Goal: Task Accomplishment & Management: Manage account settings

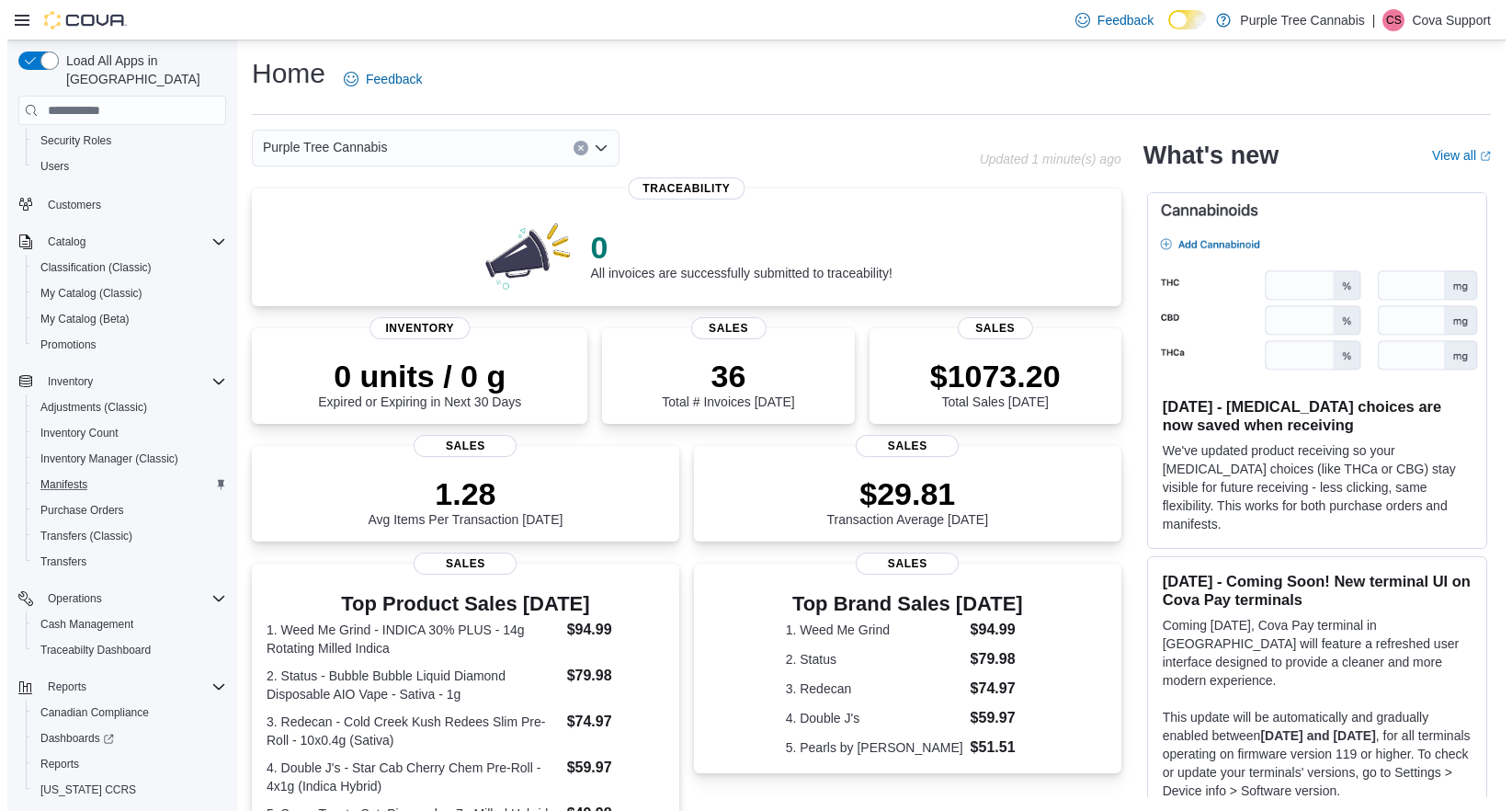
scroll to position [135, 0]
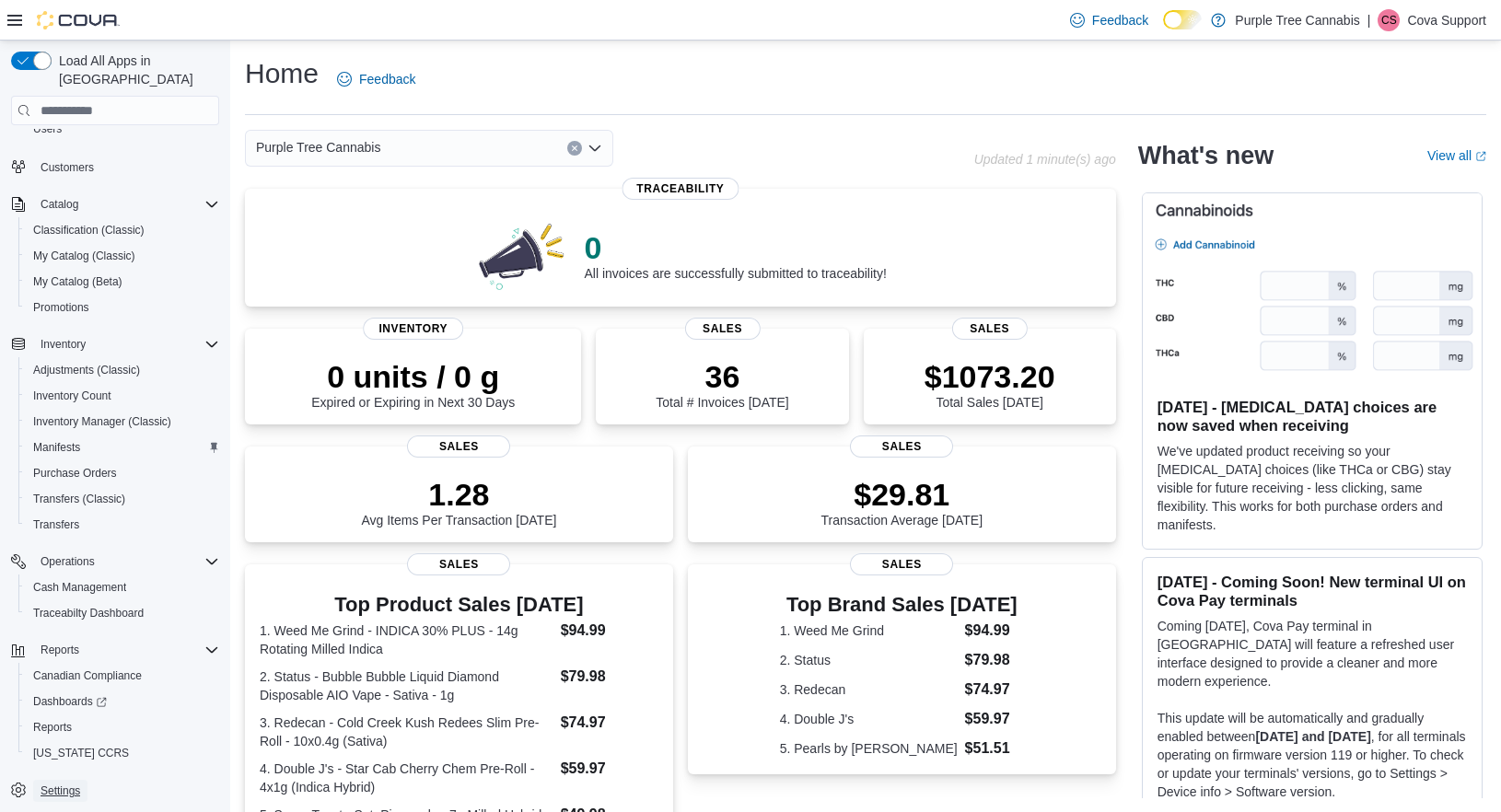
click at [54, 784] on span "Settings" at bounding box center [61, 791] width 40 height 15
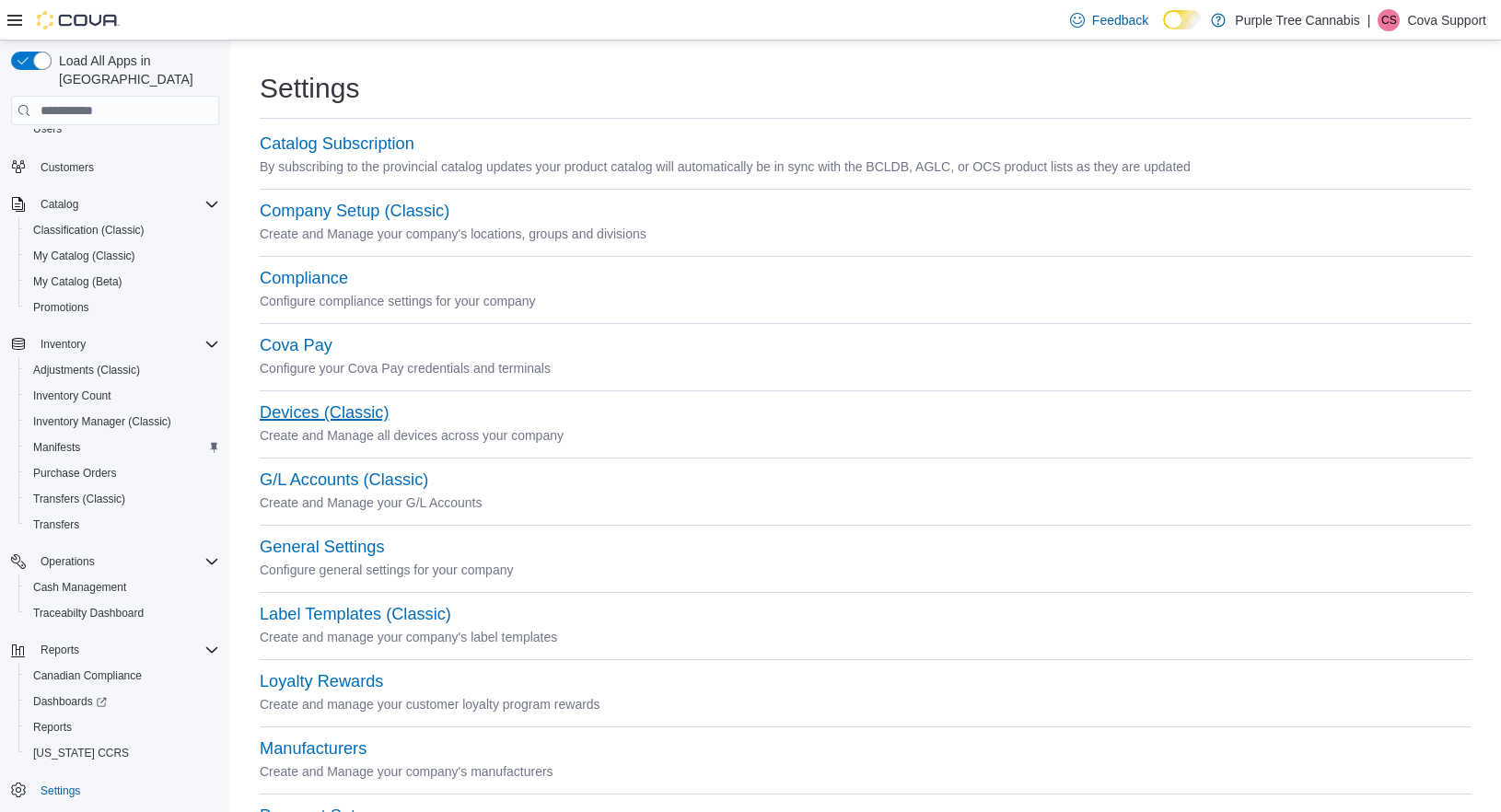
drag, startPoint x: 292, startPoint y: 408, endPoint x: 587, endPoint y: 450, distance: 298.0
click at [292, 408] on button "Devices (Classic)" at bounding box center [324, 413] width 129 height 19
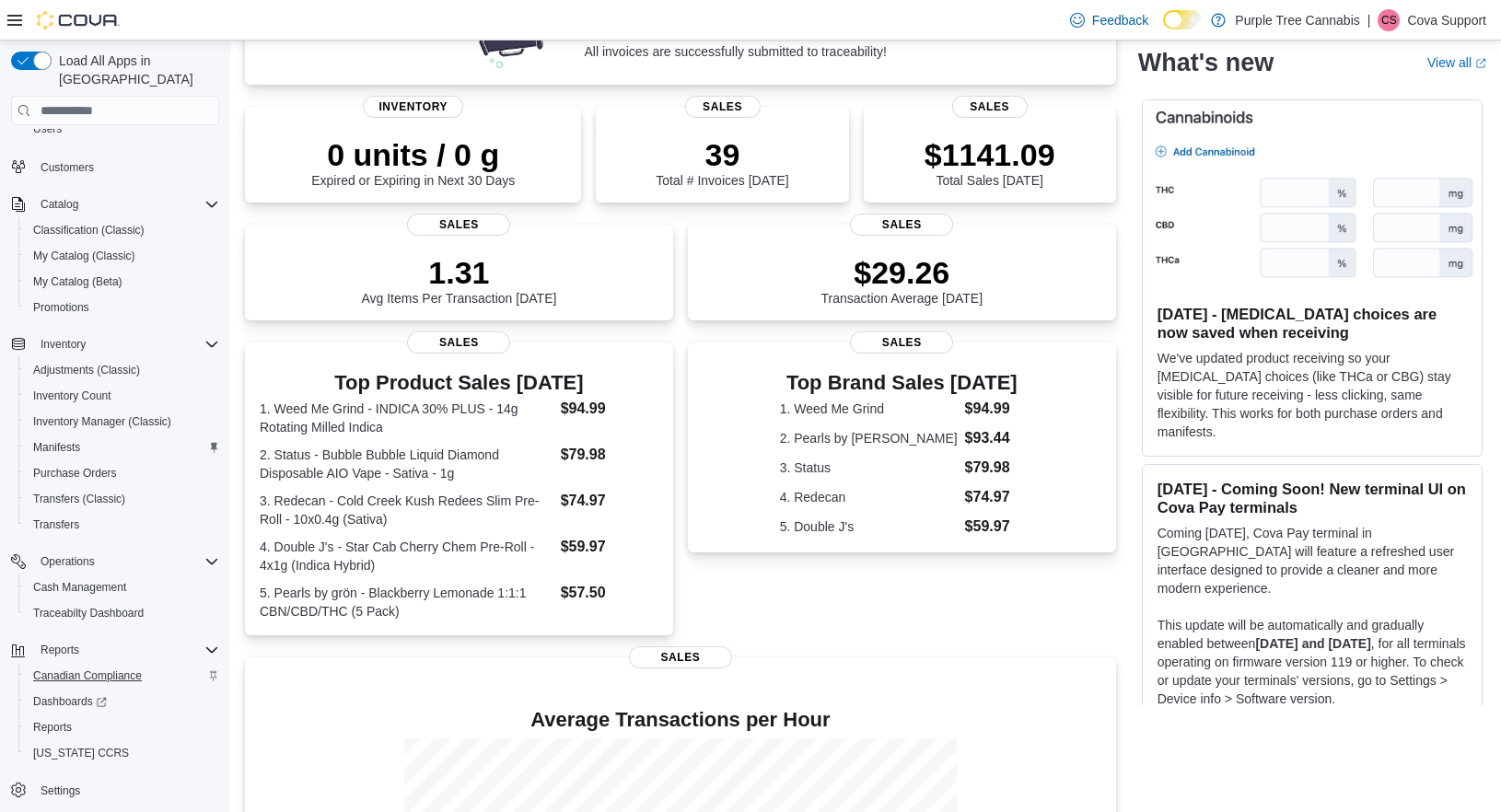
scroll to position [368, 0]
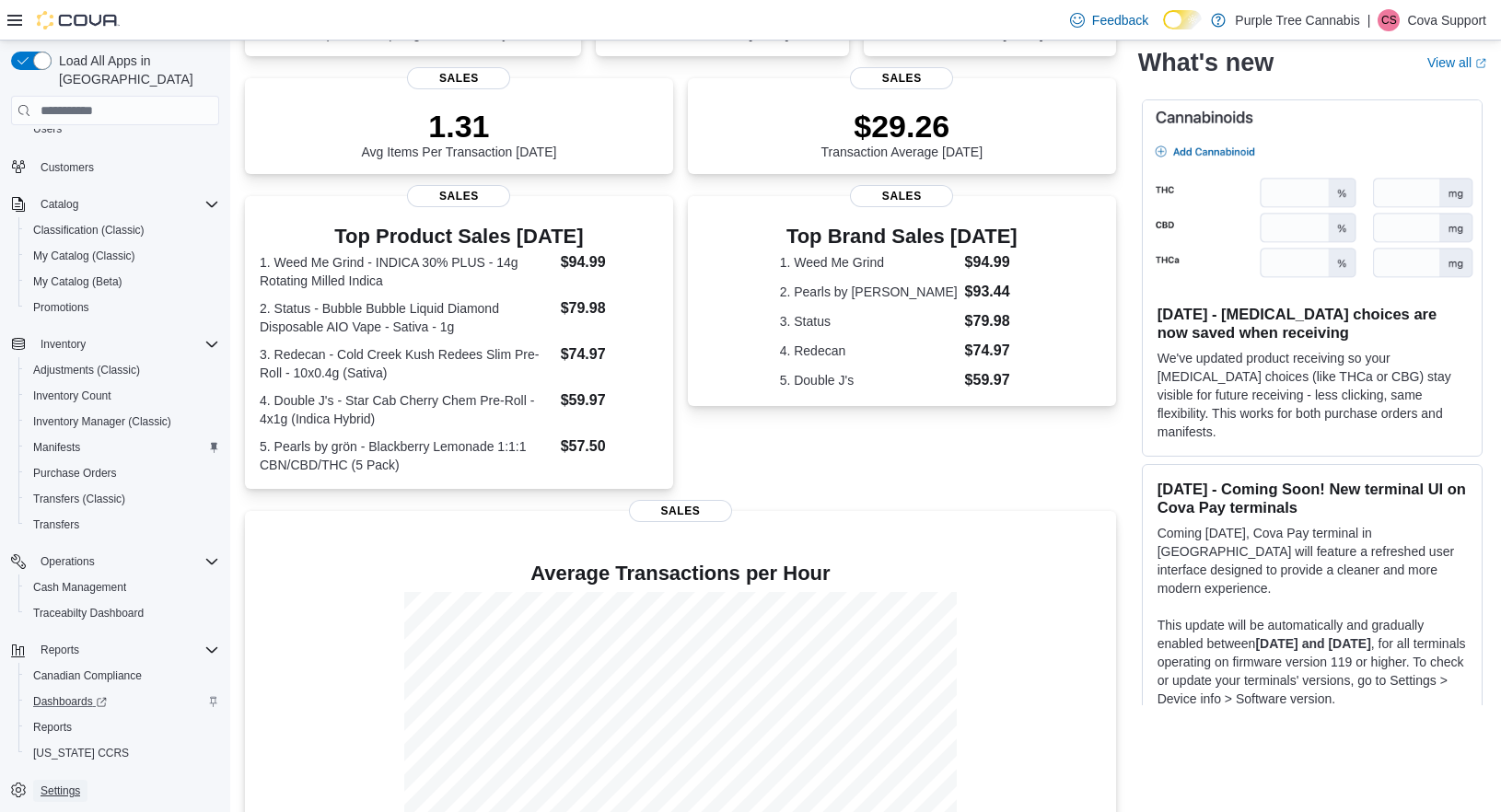
drag, startPoint x: 45, startPoint y: 766, endPoint x: 131, endPoint y: 680, distance: 121.6
click at [45, 784] on span "Settings" at bounding box center [61, 791] width 40 height 15
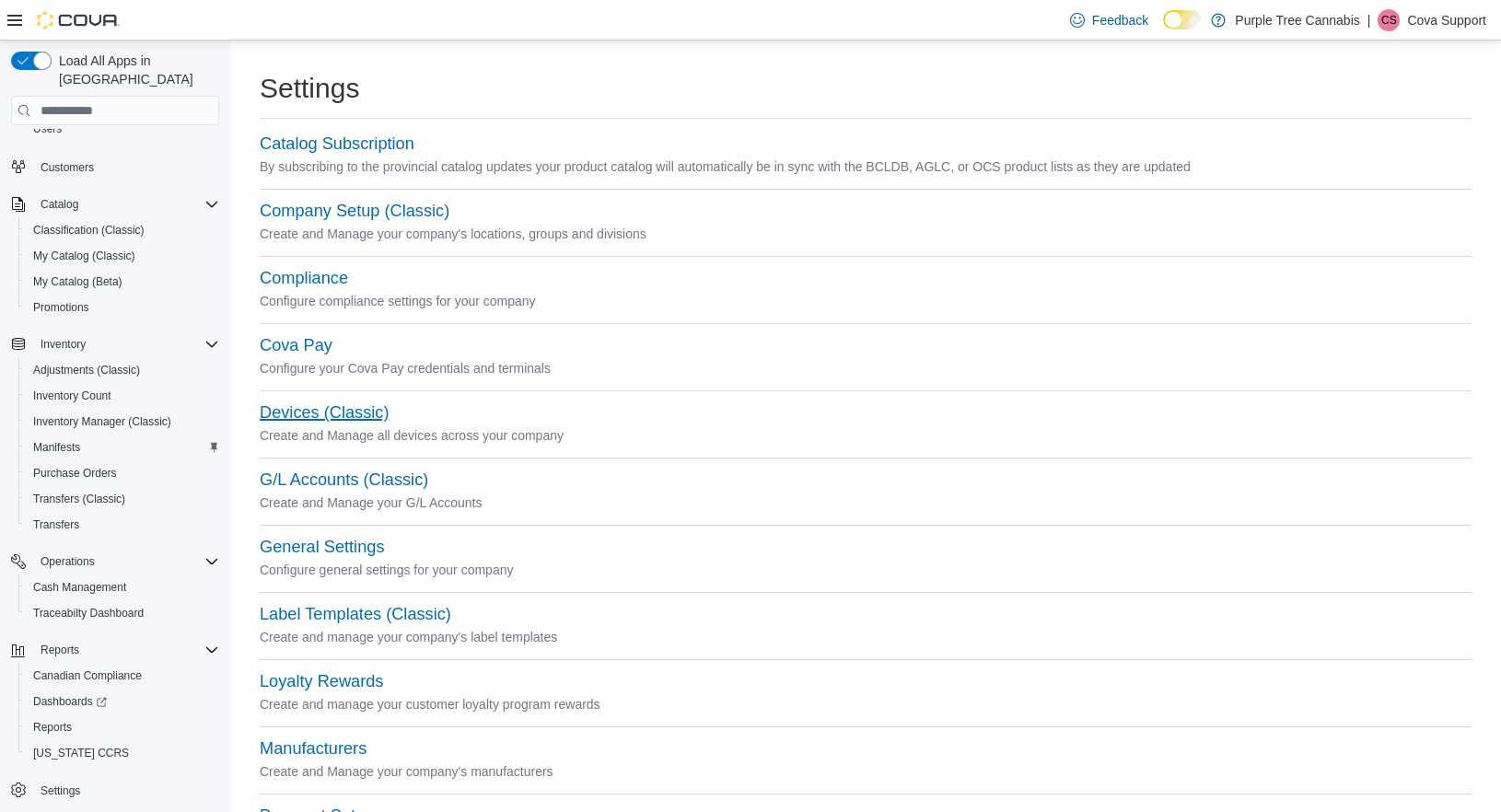
click at [314, 407] on button "Devices (Classic)" at bounding box center [324, 413] width 129 height 19
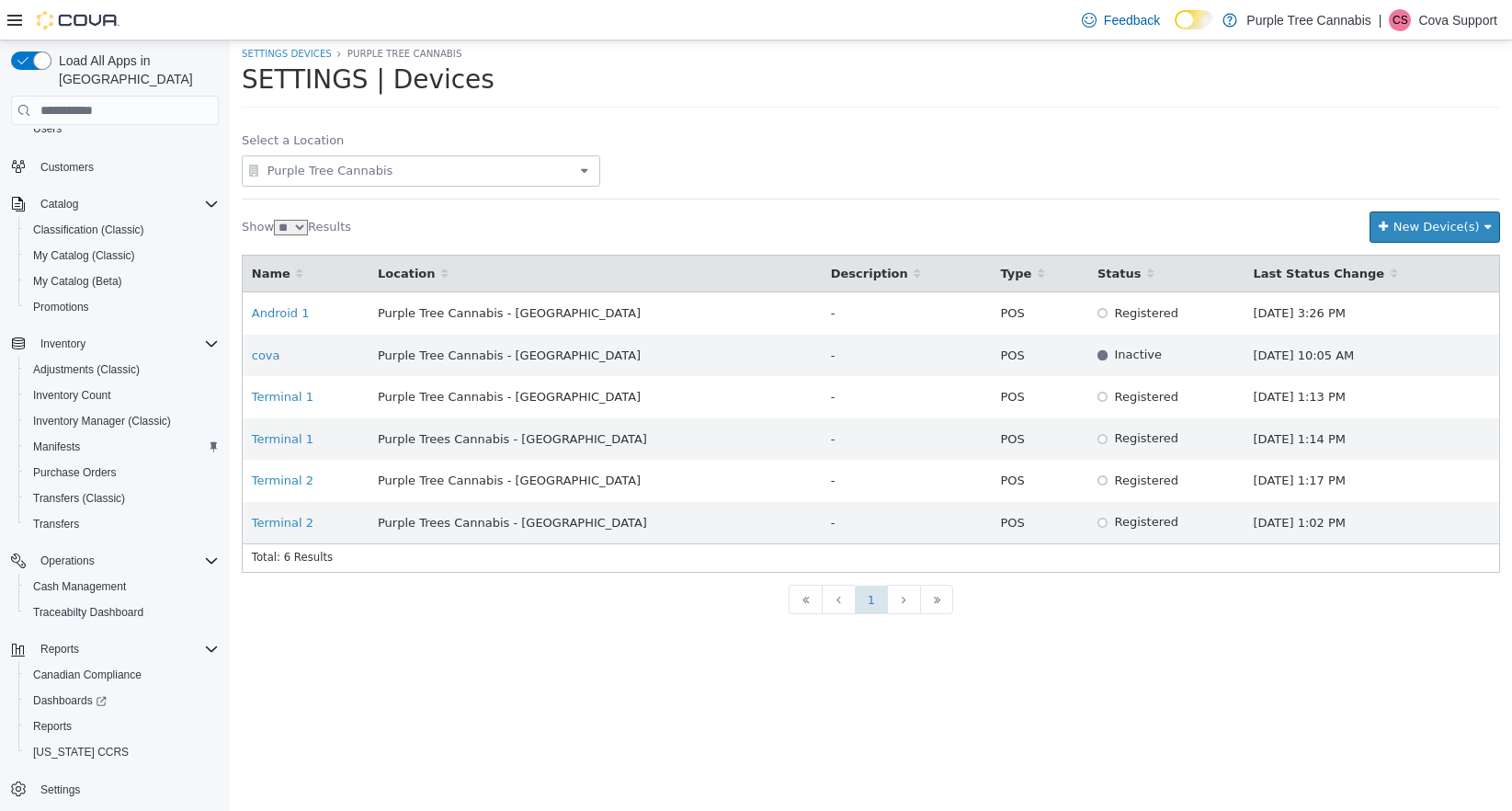
click at [464, 162] on span "Purple Tree Cannabis" at bounding box center [420, 171] width 312 height 22
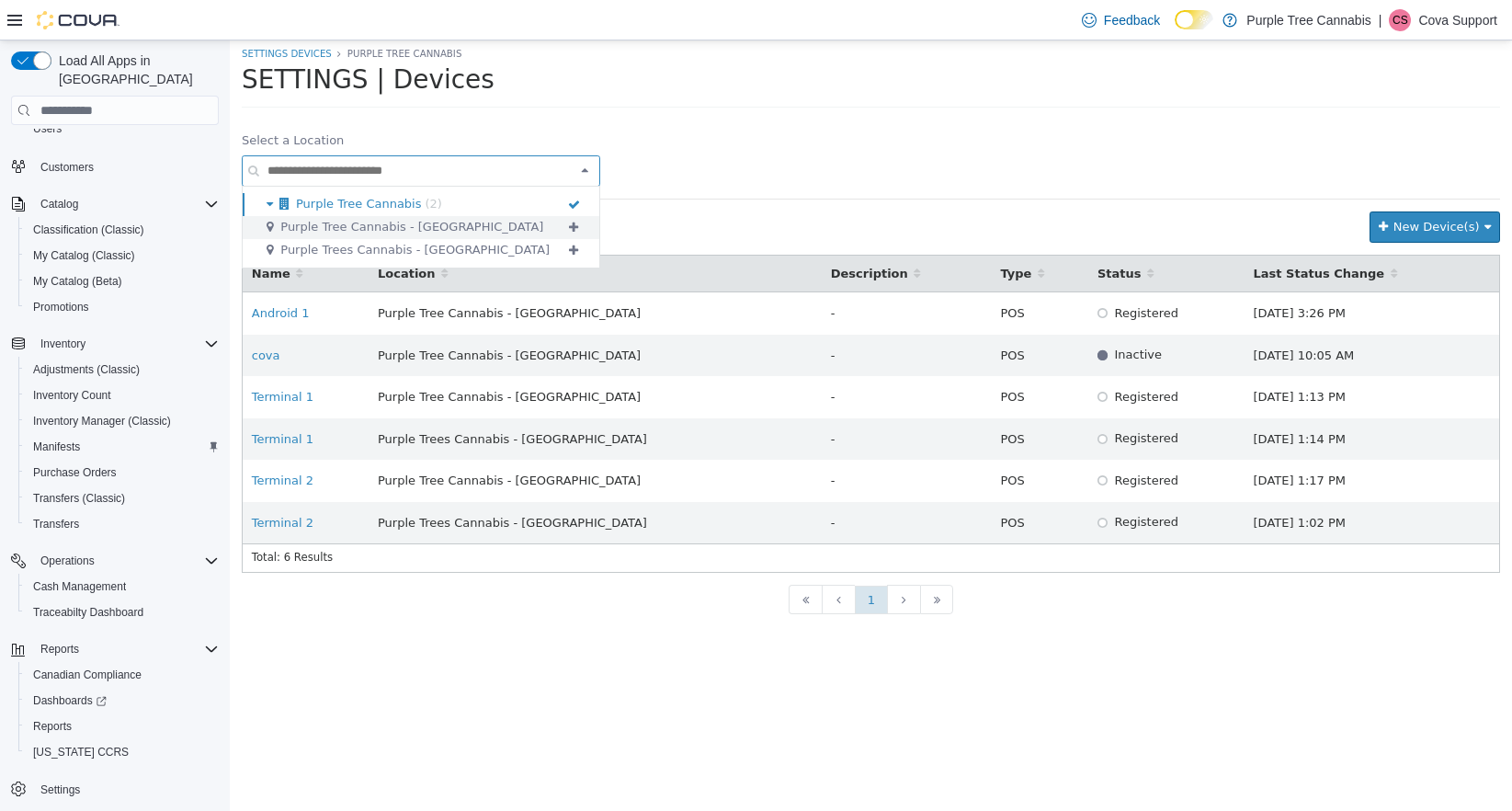
click at [442, 220] on span "Purple Tree Cannabis - [GEOGRAPHIC_DATA]" at bounding box center [412, 227] width 263 height 14
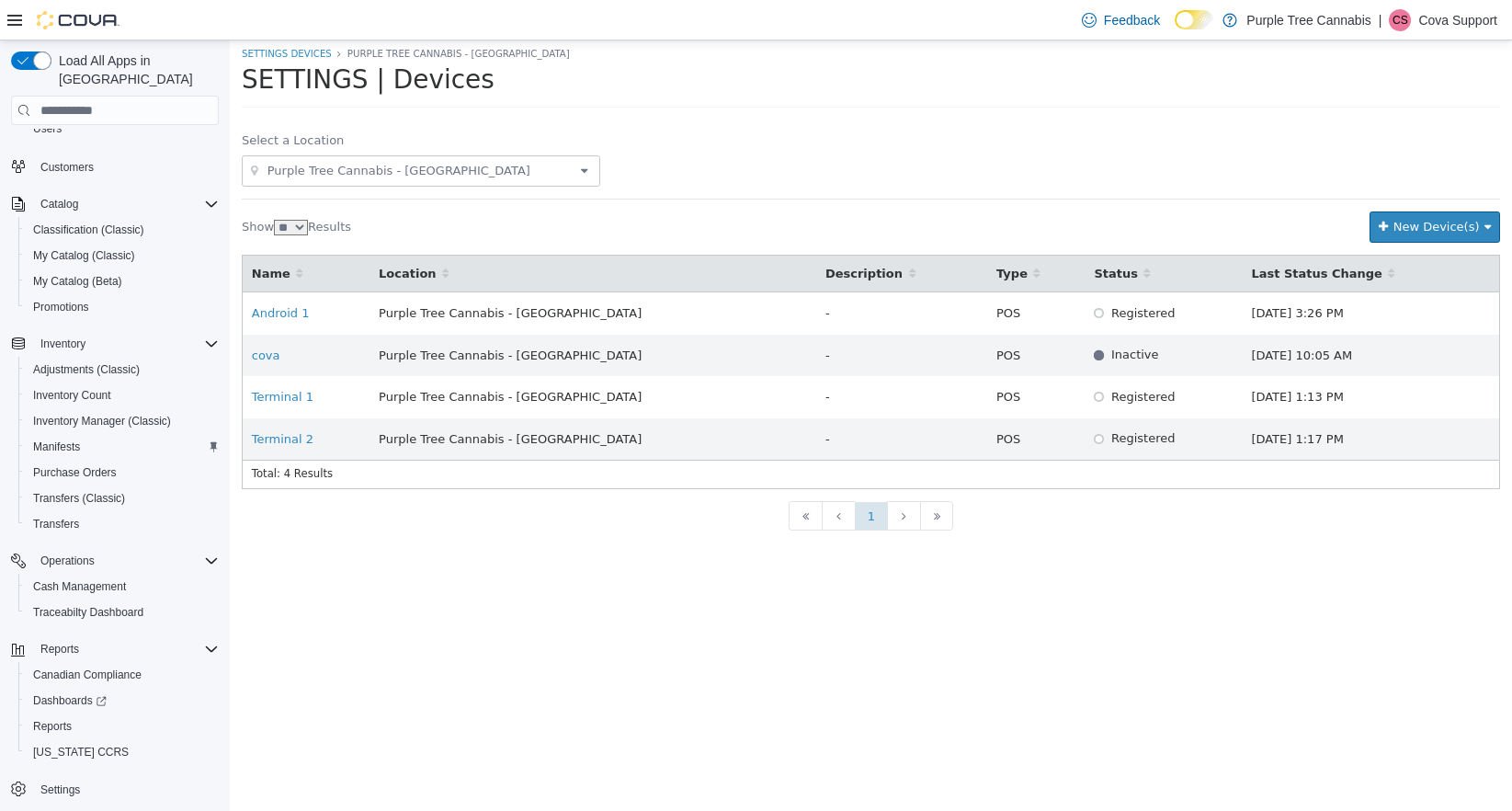
click at [360, 164] on span "Purple Tree Cannabis - [GEOGRAPHIC_DATA]" at bounding box center [420, 171] width 312 height 22
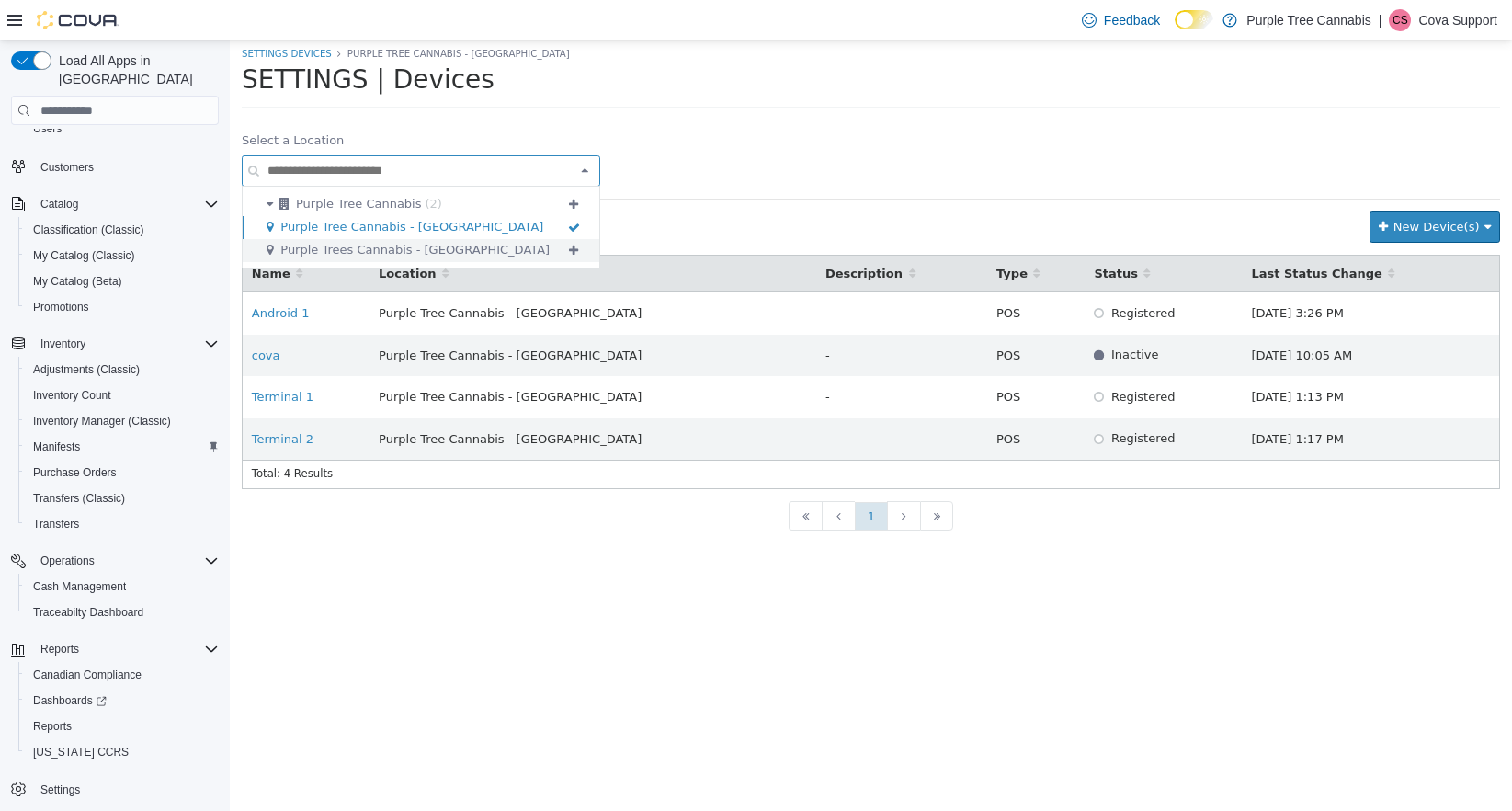
click at [372, 248] on span "Purple Trees Cannabis - [GEOGRAPHIC_DATA]" at bounding box center [415, 249] width 269 height 14
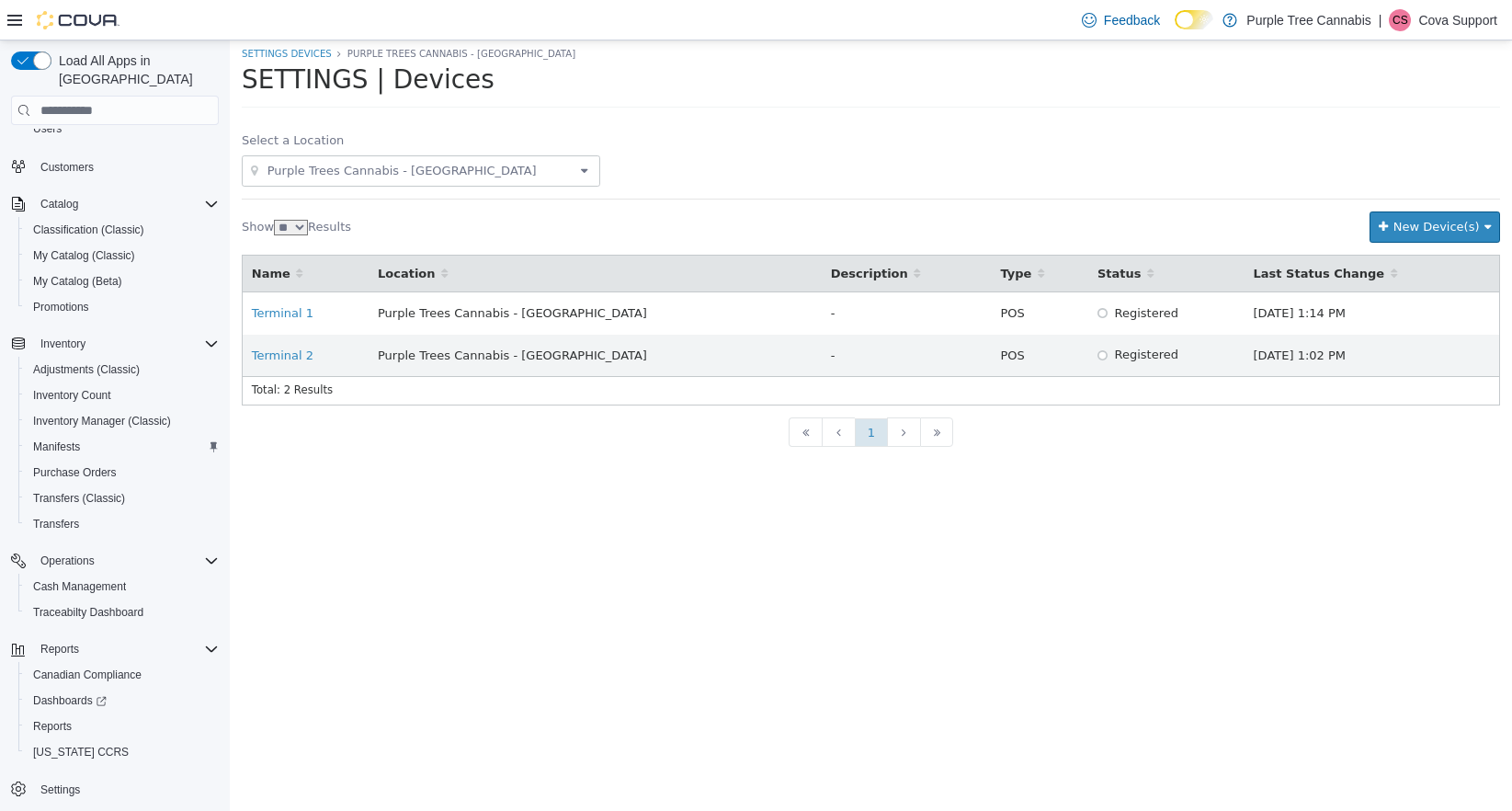
click at [493, 167] on span "Purple Trees Cannabis - [GEOGRAPHIC_DATA]" at bounding box center [420, 171] width 312 height 22
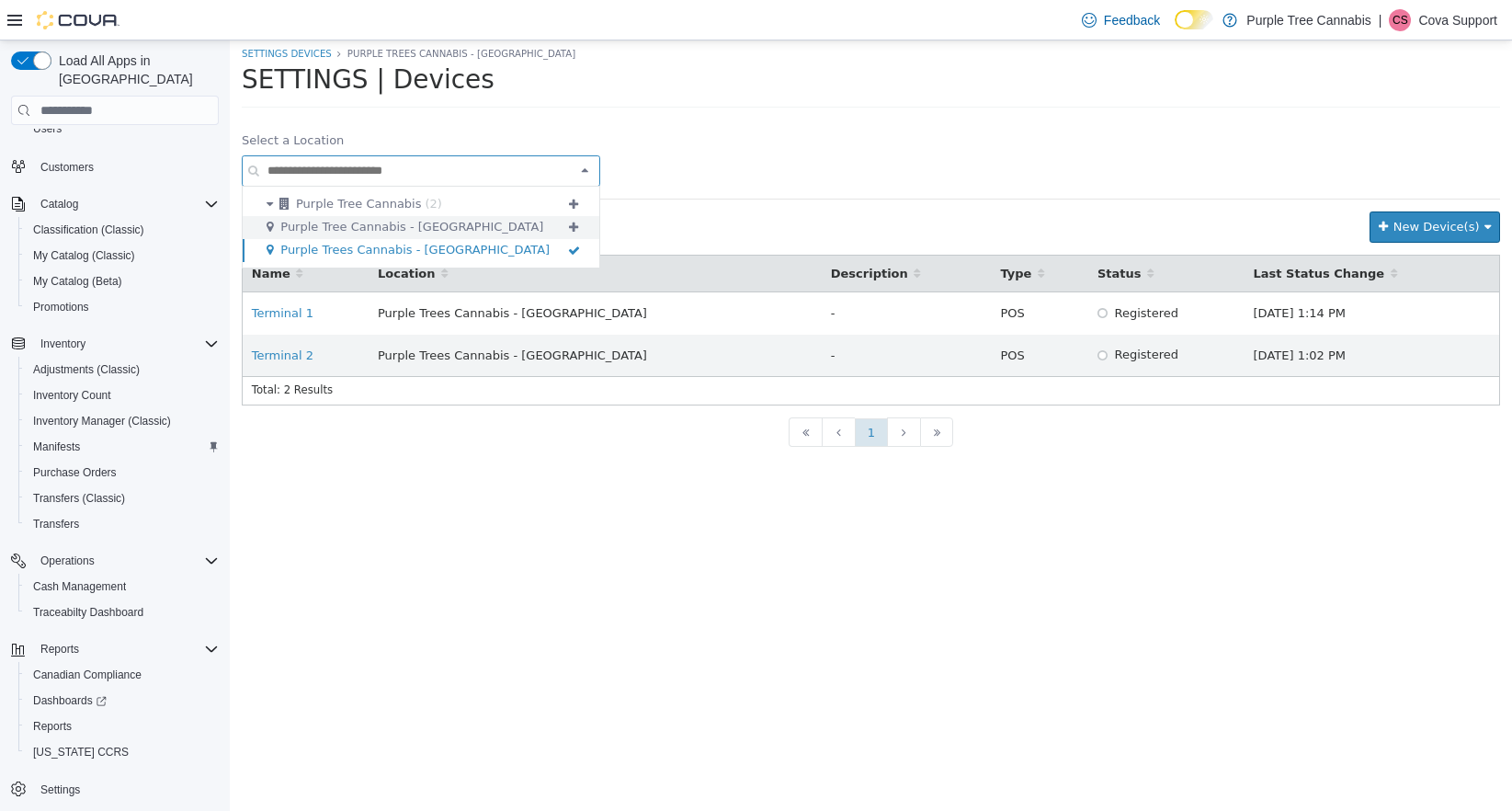
click at [445, 231] on span "Purple Tree Cannabis - [GEOGRAPHIC_DATA]" at bounding box center [412, 227] width 263 height 14
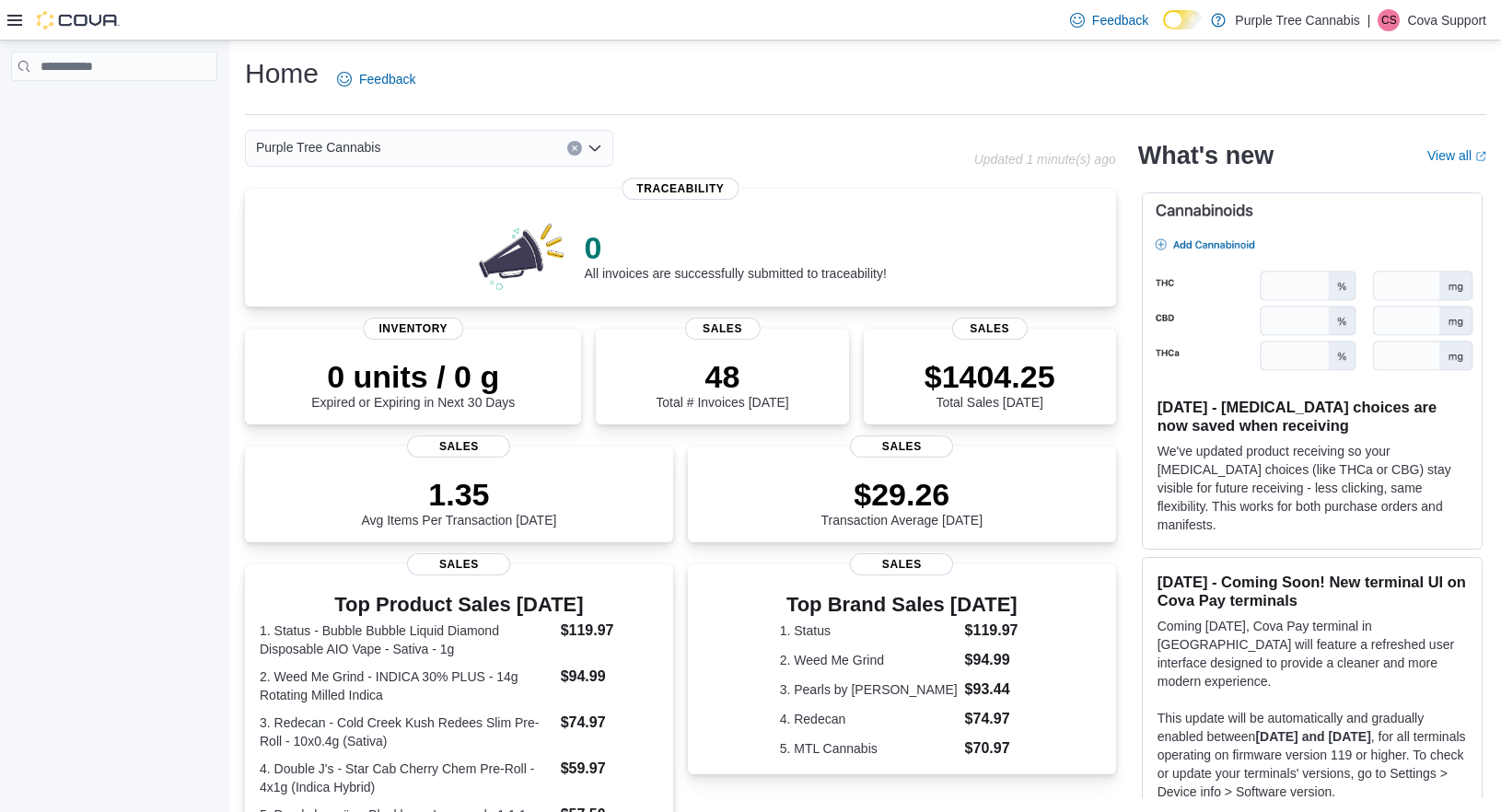
drag, startPoint x: 115, startPoint y: 296, endPoint x: 124, endPoint y: 305, distance: 12.7
click at [115, 298] on div at bounding box center [114, 430] width 228 height 780
click at [17, 21] on icon at bounding box center [15, 21] width 15 height 15
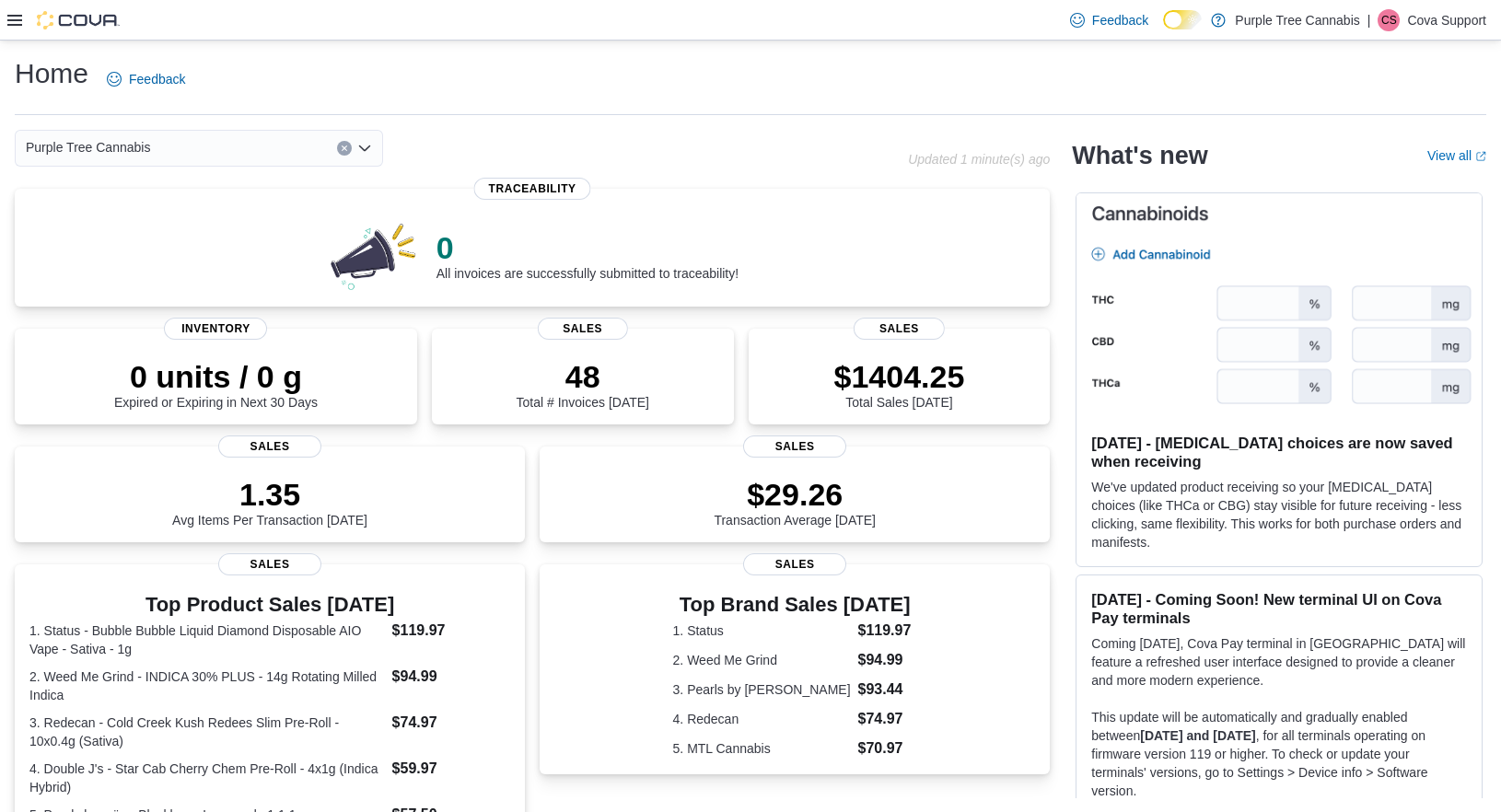
click at [17, 22] on icon at bounding box center [15, 21] width 15 height 15
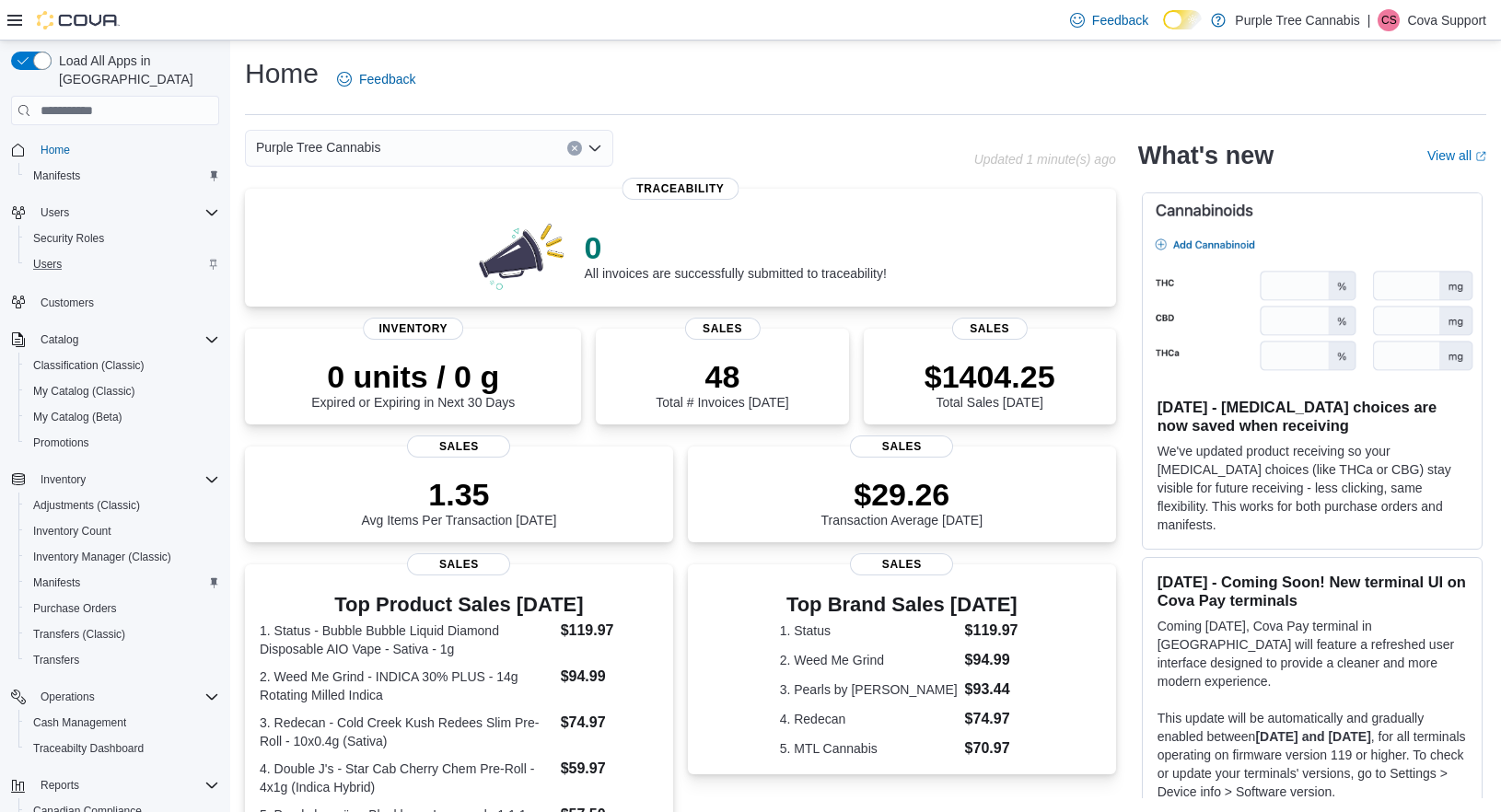
click at [116, 254] on div "Users" at bounding box center [123, 264] width 194 height 22
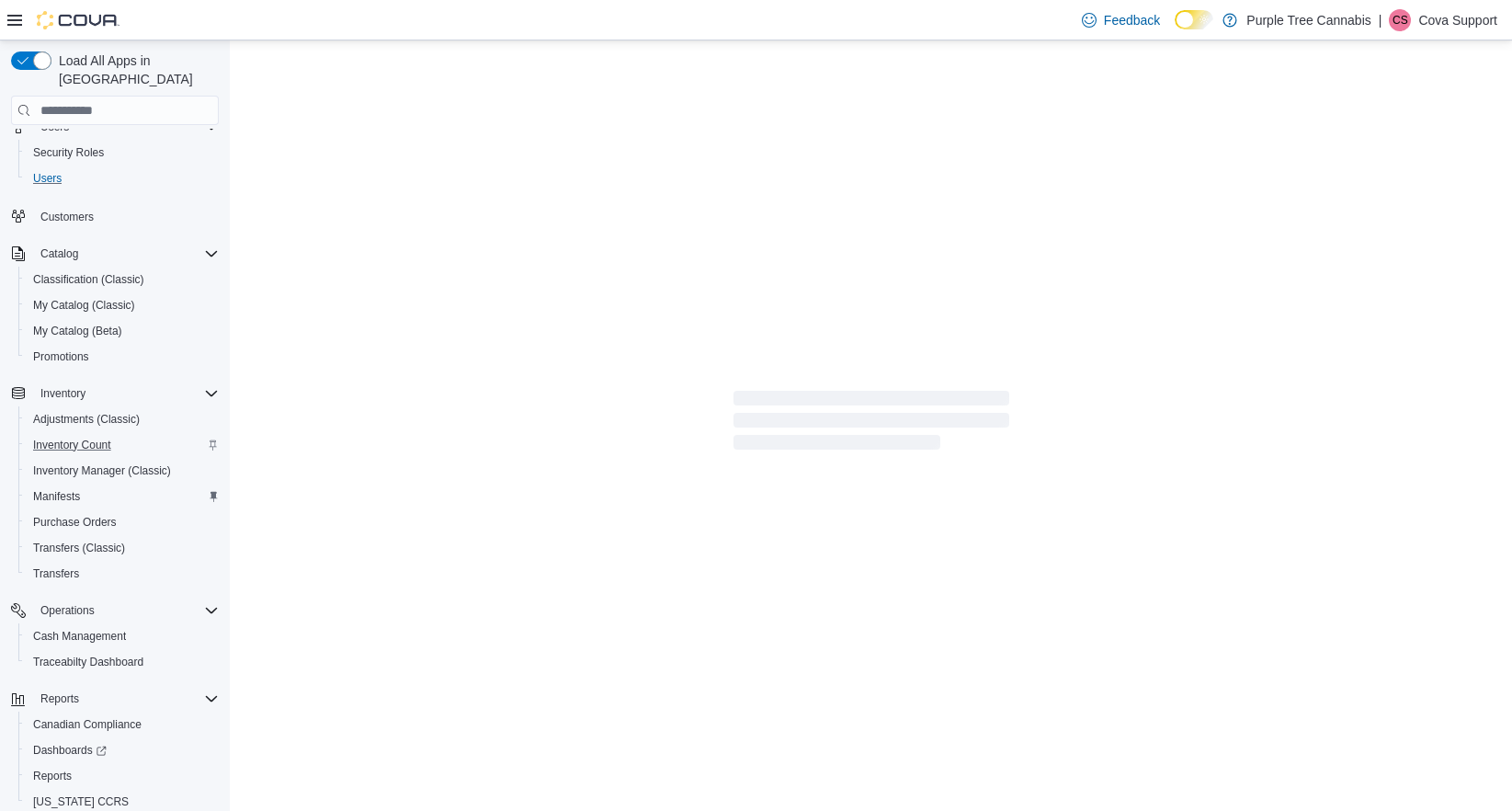
scroll to position [135, 0]
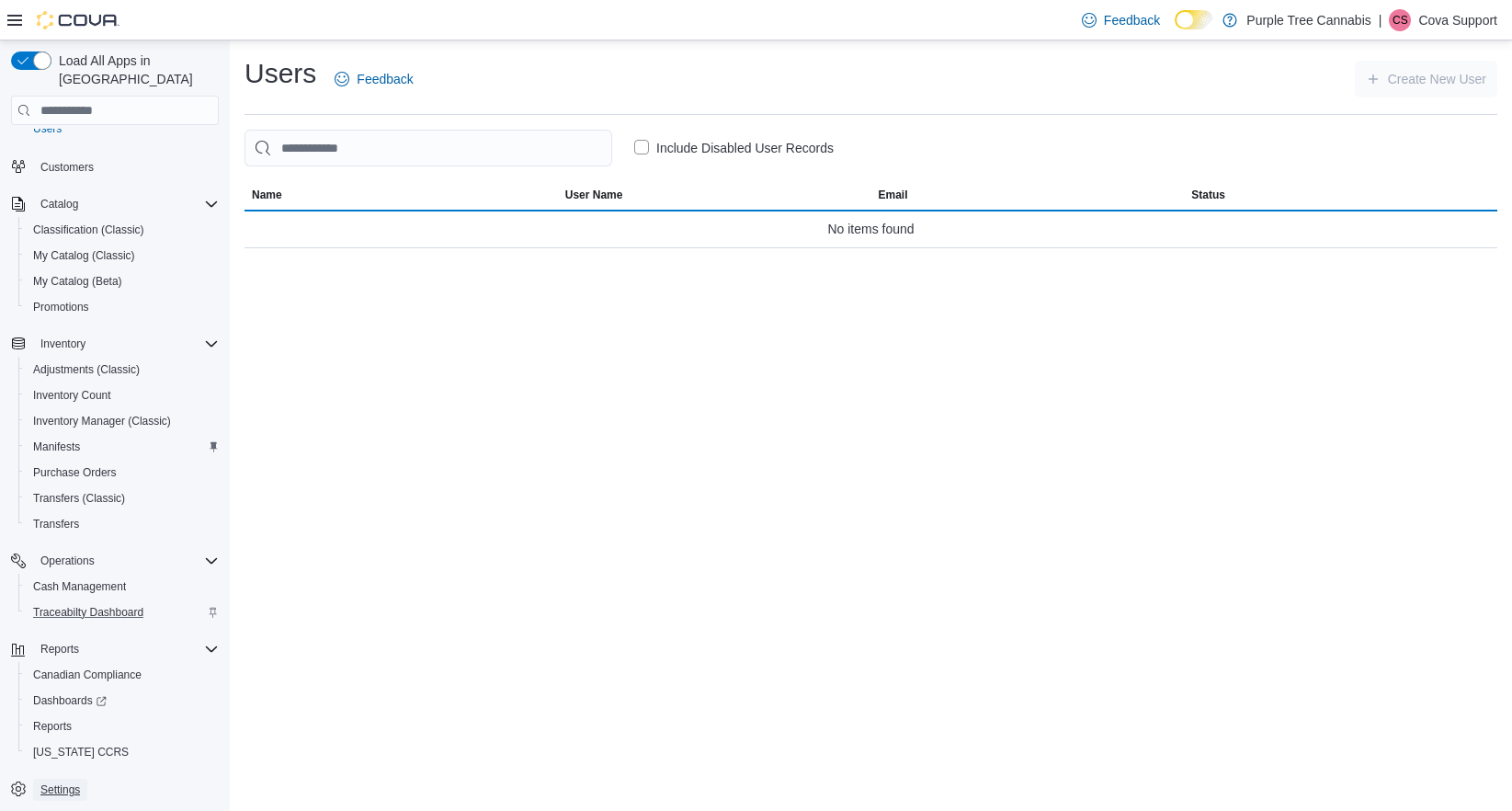
click at [72, 783] on span "Settings" at bounding box center [61, 790] width 40 height 15
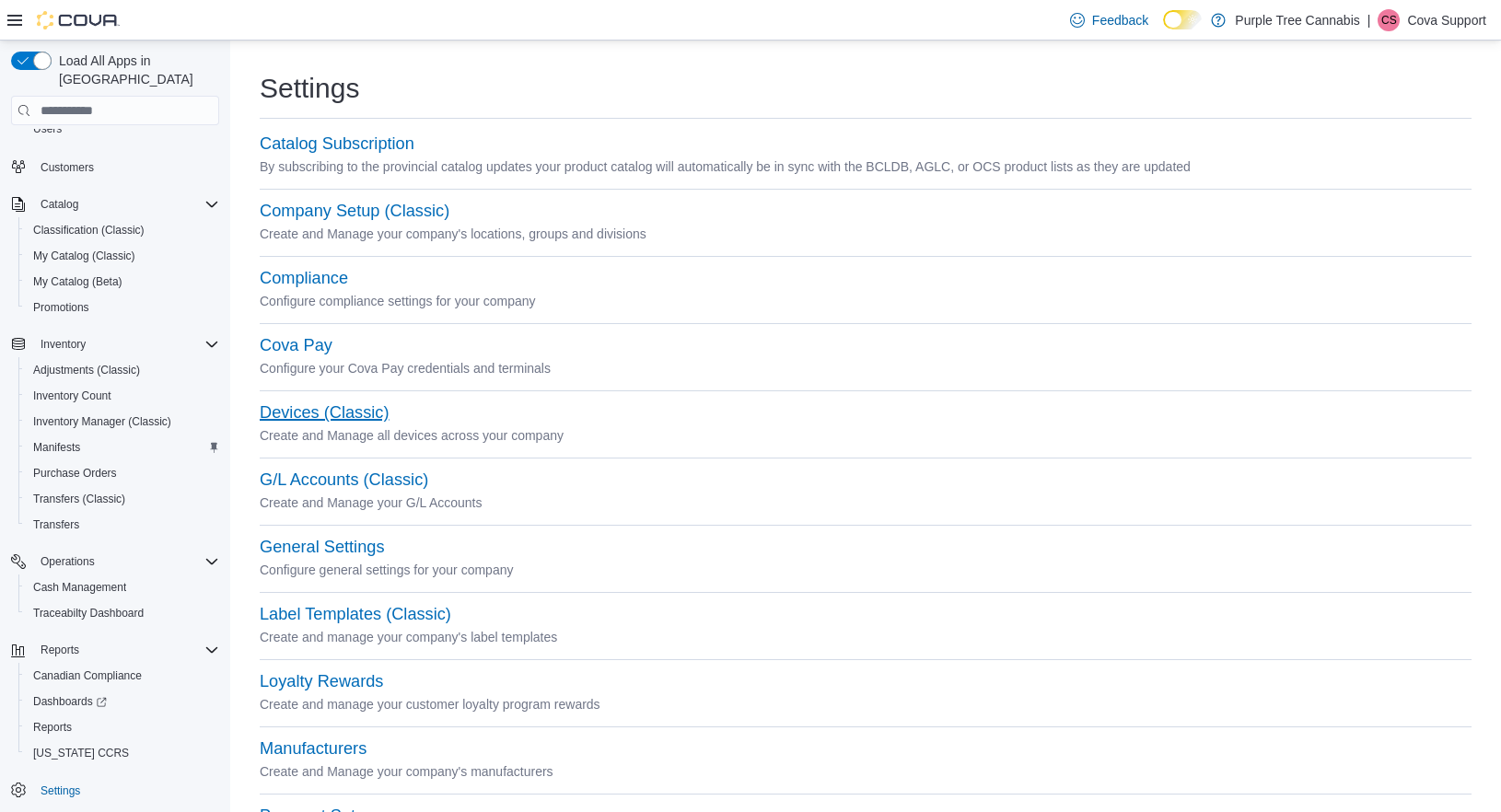
click at [319, 419] on button "Devices (Classic)" at bounding box center [324, 413] width 129 height 19
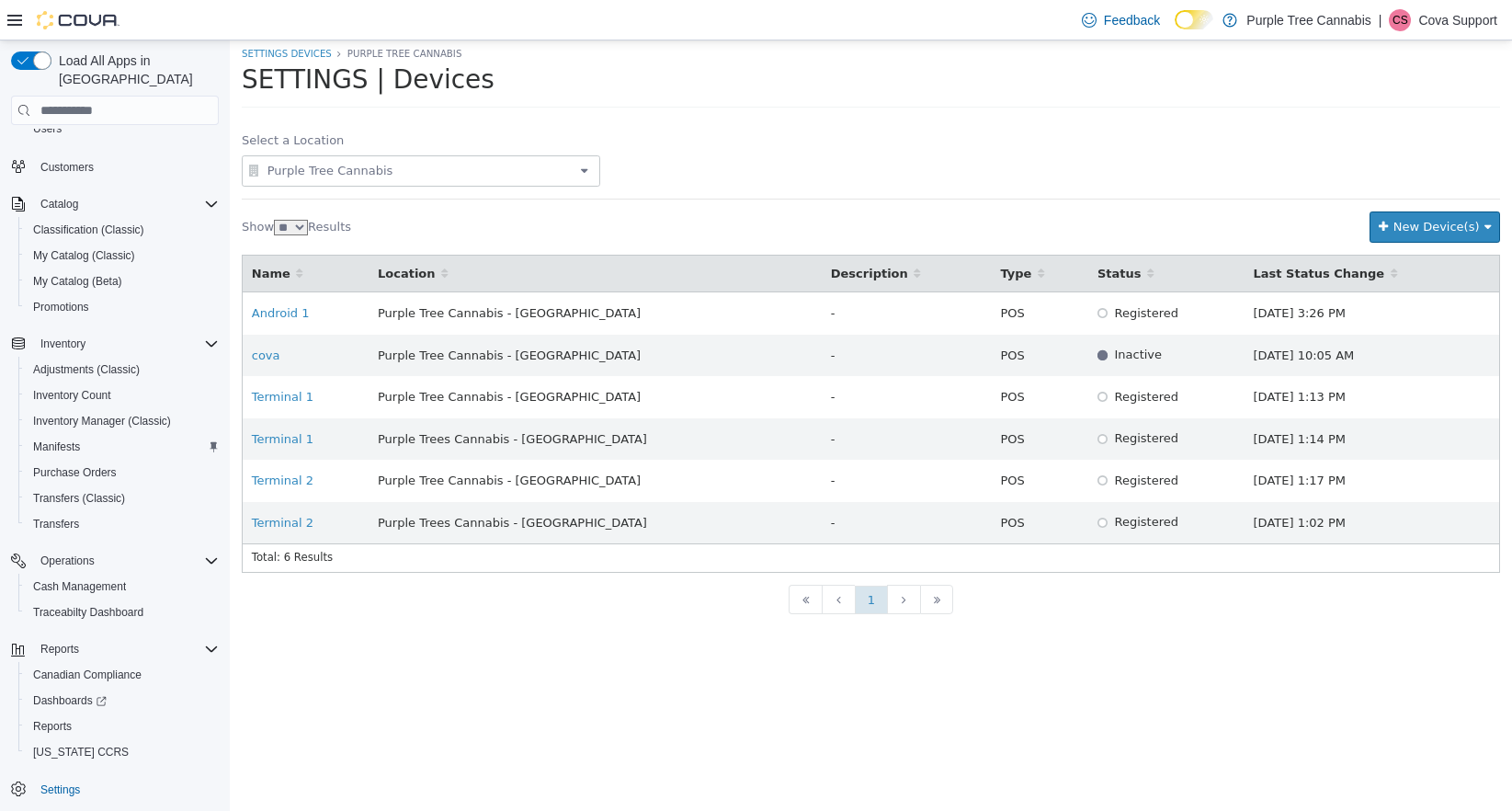
click at [292, 176] on span "Purple Tree Cannabis" at bounding box center [420, 171] width 312 height 22
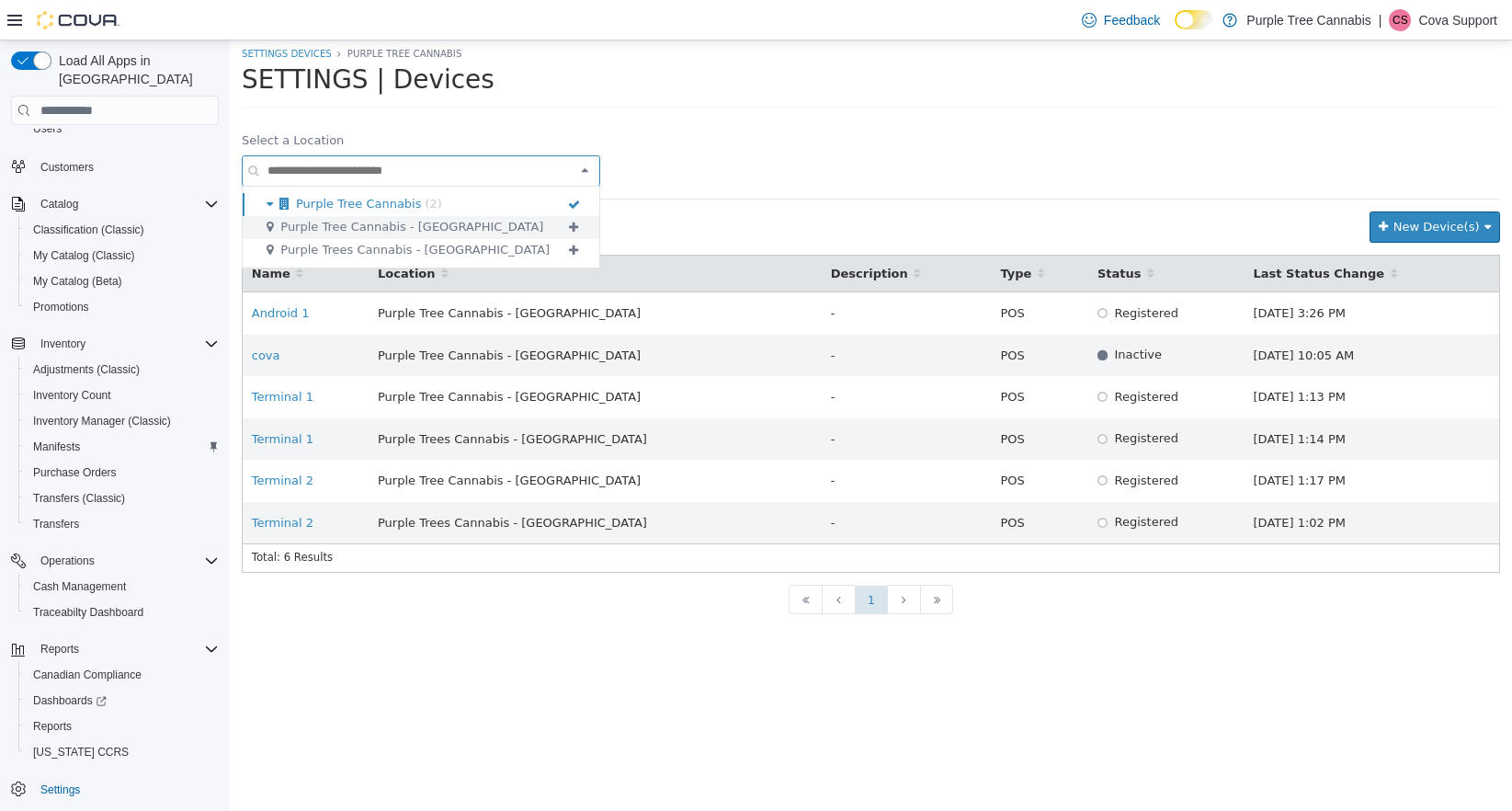
click at [317, 220] on span "Purple Tree Cannabis - [GEOGRAPHIC_DATA]" at bounding box center [412, 227] width 263 height 14
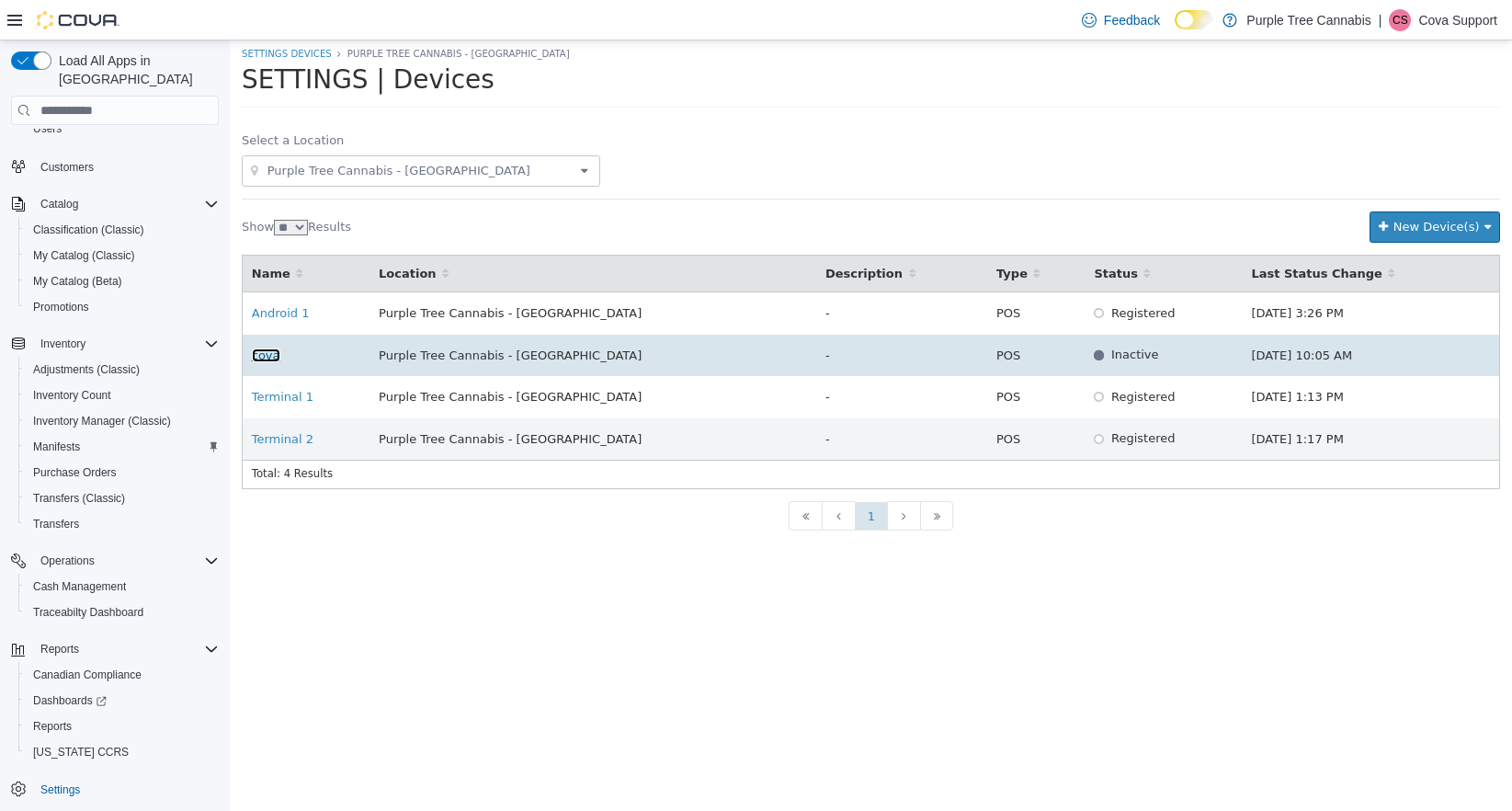
click at [263, 359] on link "cova" at bounding box center [267, 355] width 28 height 14
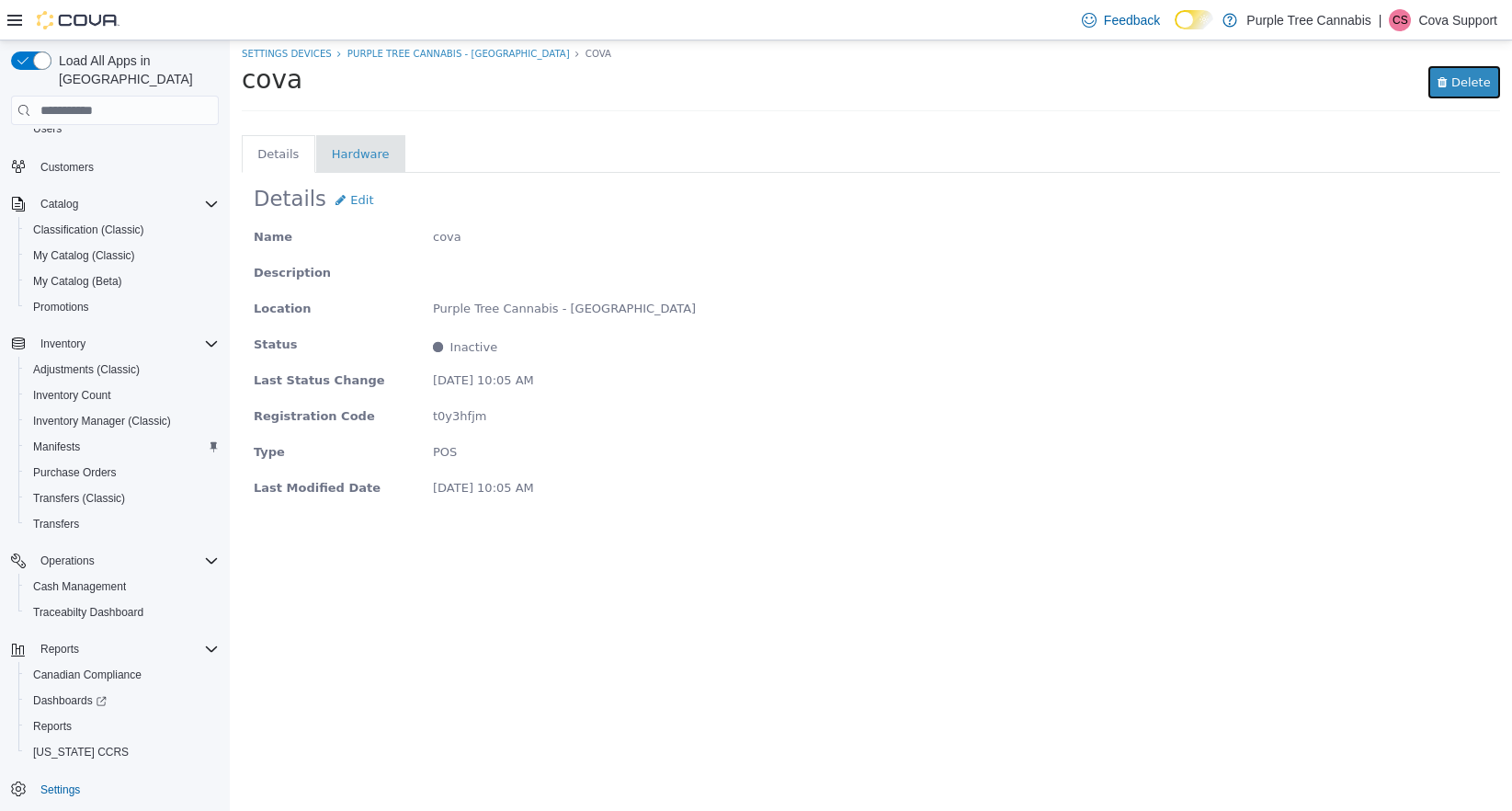
click at [1460, 76] on span "Delete" at bounding box center [1465, 82] width 53 height 14
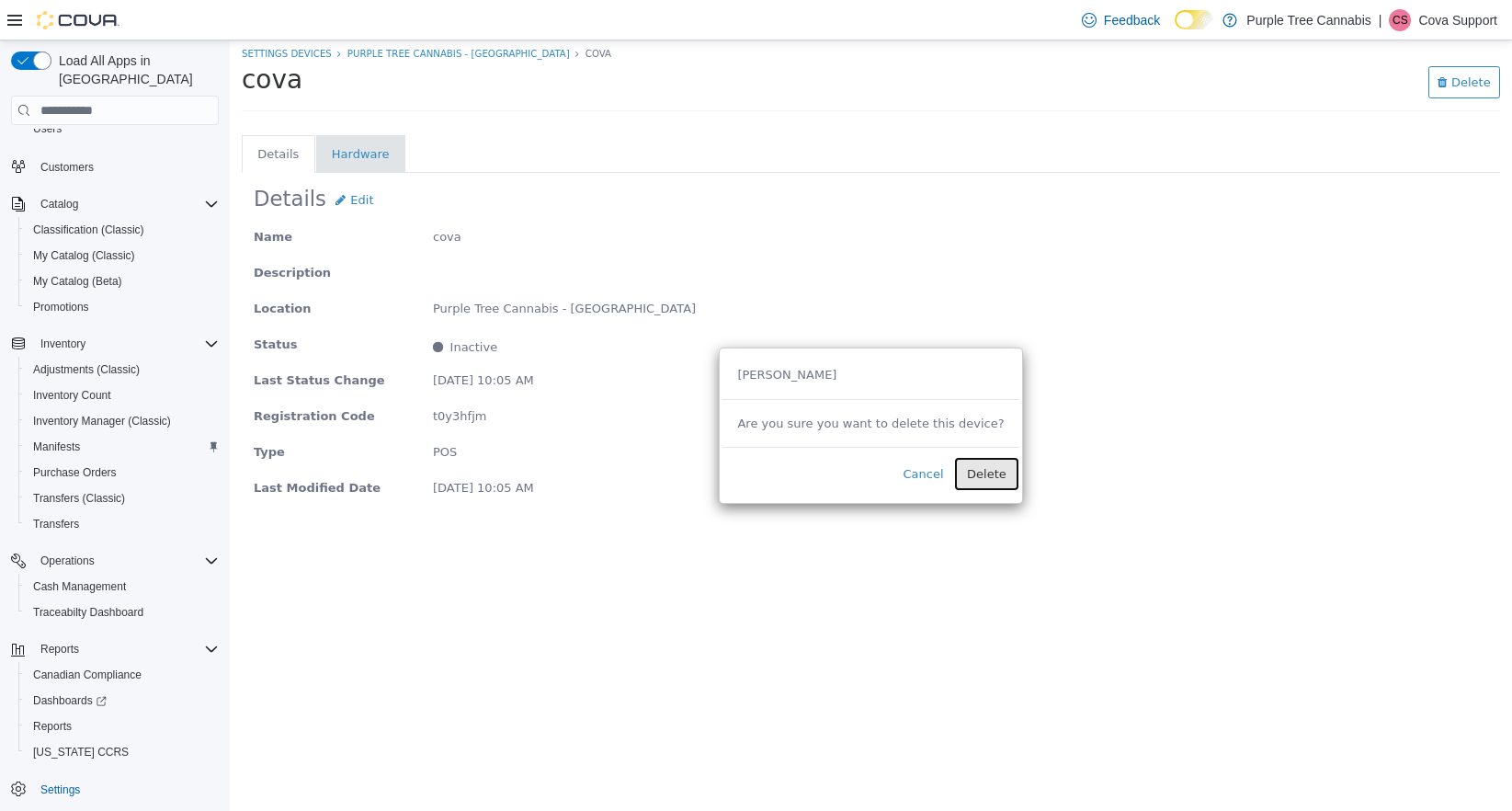
click at [981, 468] on span "Delete" at bounding box center [987, 473] width 40 height 14
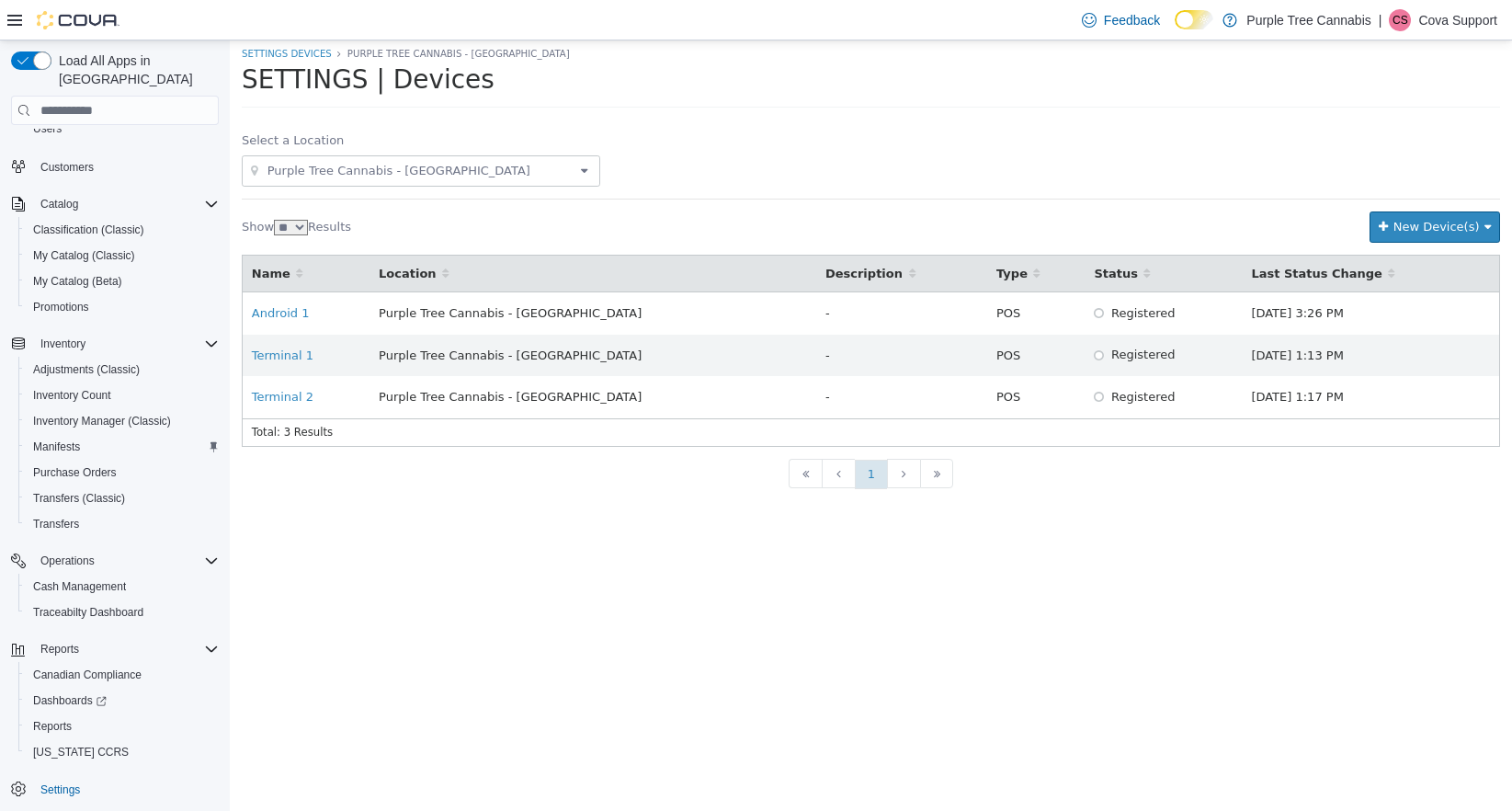
click at [1021, 676] on body "SETTINGS Devices Purple Tree Cannabis - [GEOGRAPHIC_DATA] SETTINGS | Devices Se…" at bounding box center [871, 426] width 1282 height 770
